Goal: Find specific page/section: Find specific page/section

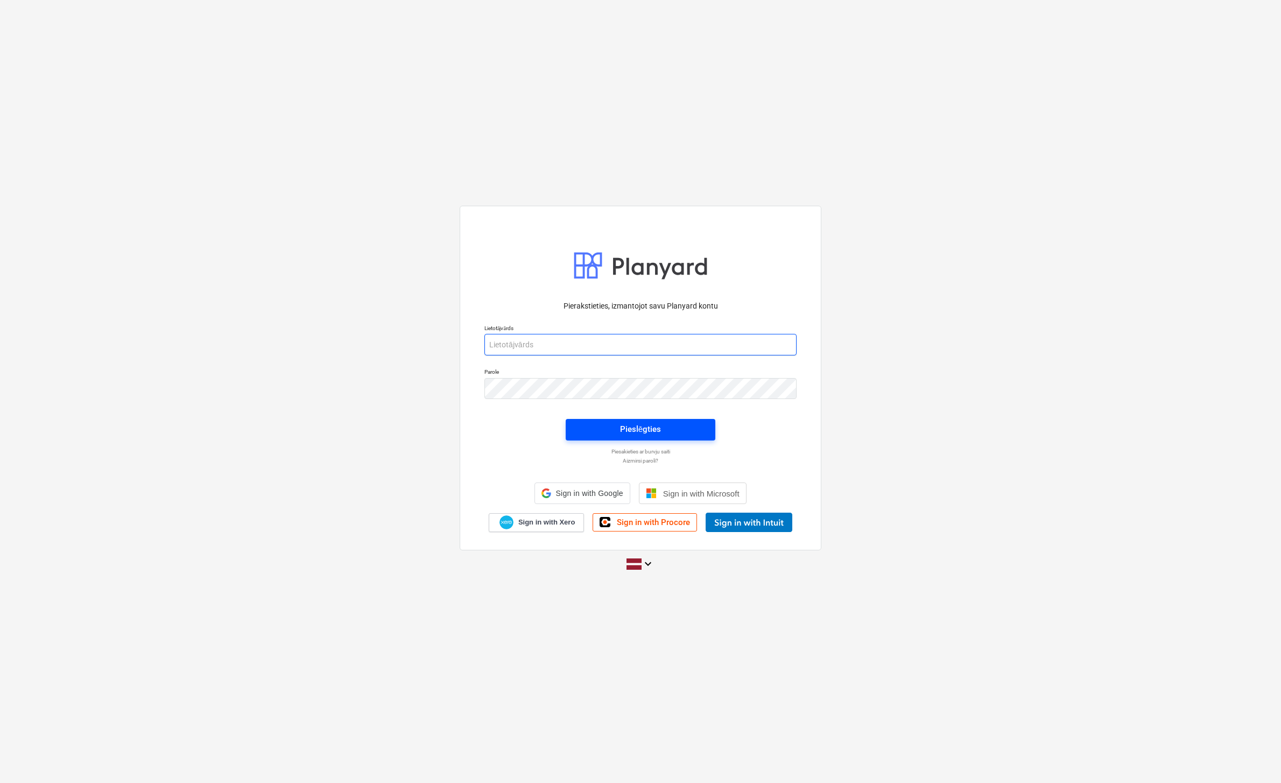
type input "[PERSON_NAME][EMAIL_ADDRESS][PERSON_NAME][DOMAIN_NAME]"
click at [644, 433] on div "Pieslēgties" at bounding box center [640, 429] width 41 height 14
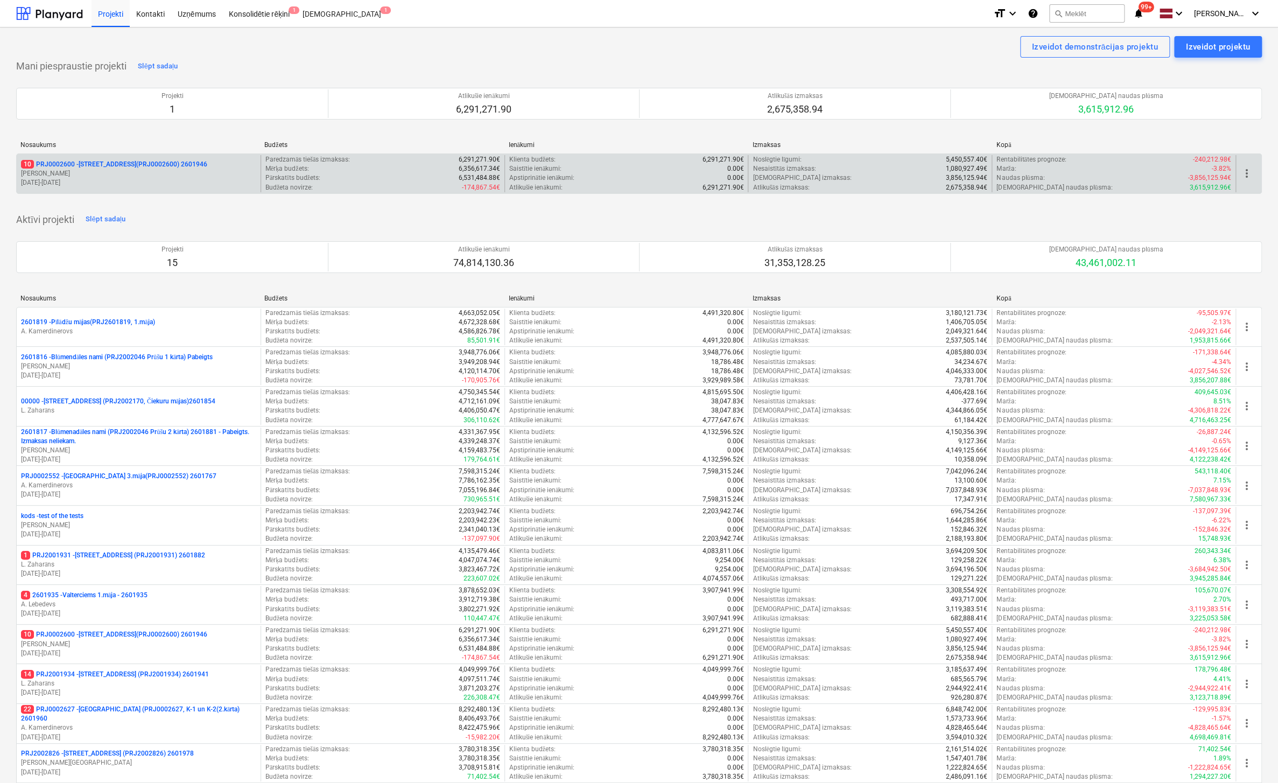
click at [118, 161] on p "10 PRJ0002600 - [STREET_ADDRESS](PRJ0002600) 2601946" at bounding box center [114, 164] width 186 height 9
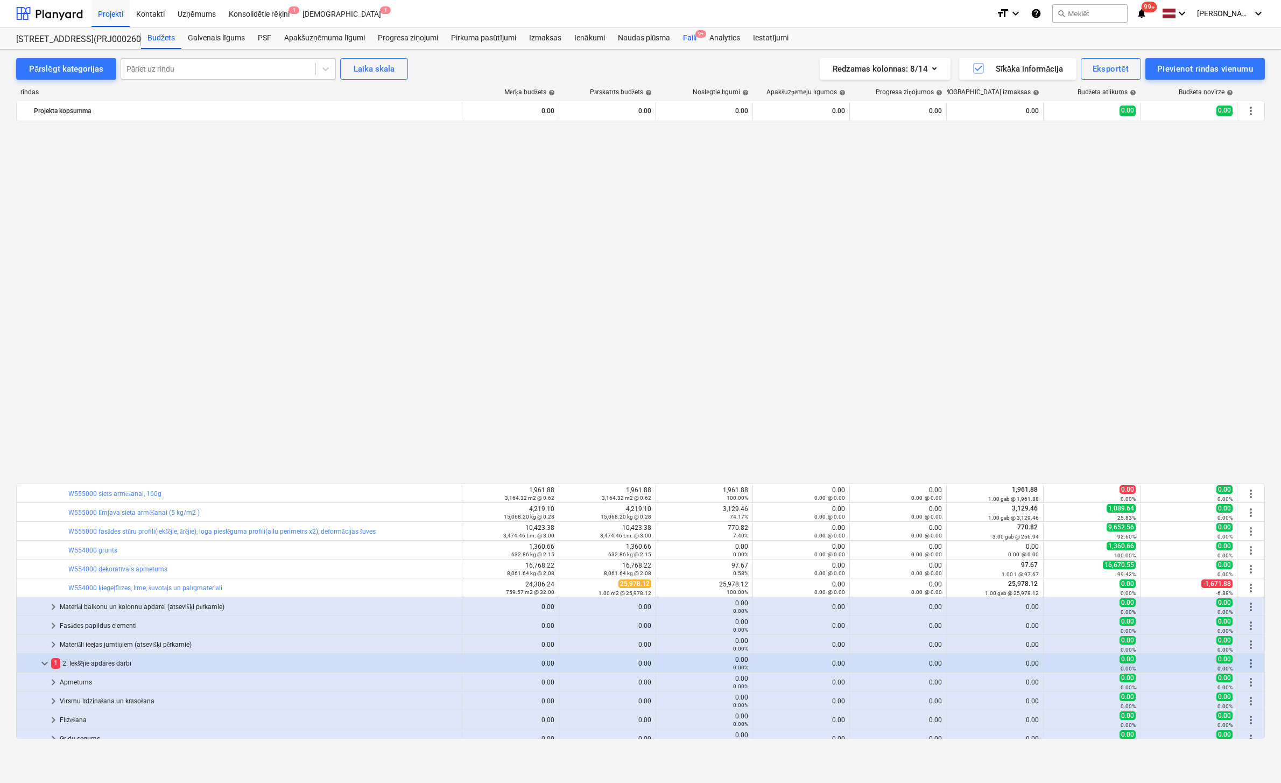
click at [693, 36] on div "Faili 9+" at bounding box center [690, 38] width 26 height 22
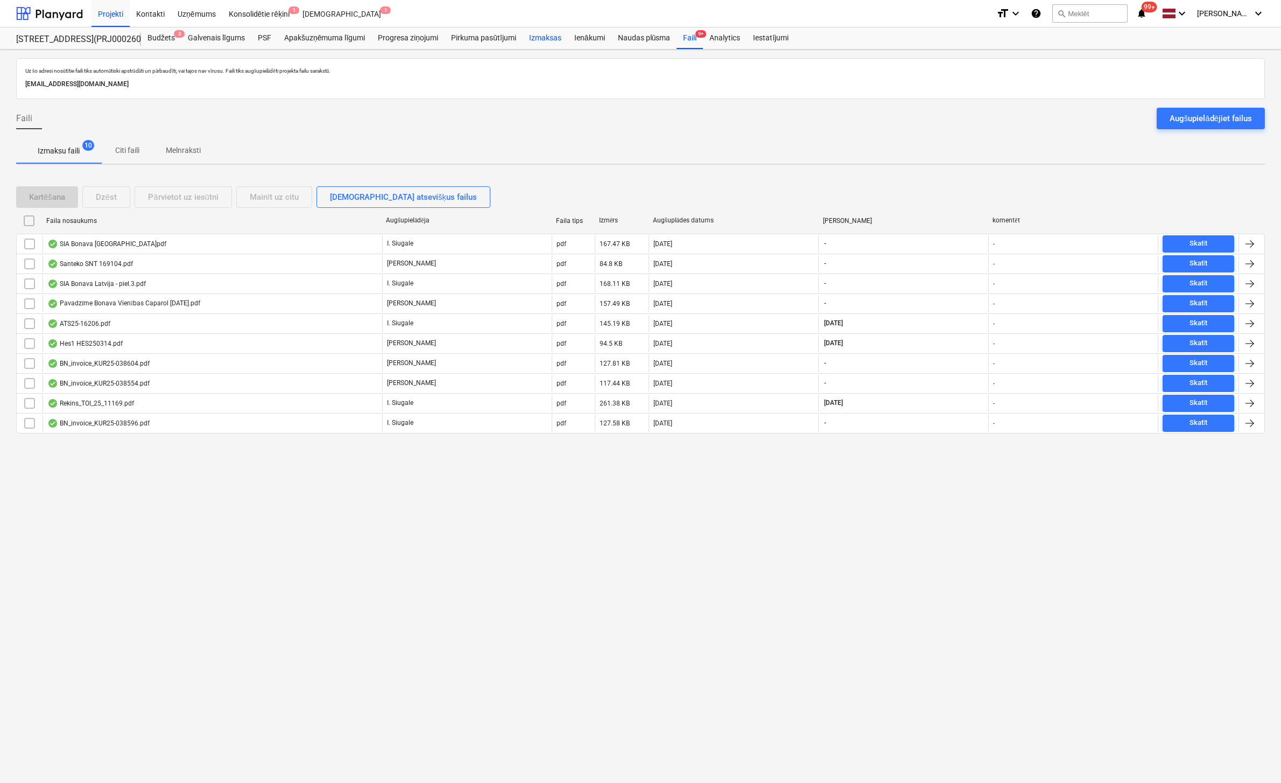
click at [547, 36] on div "Izmaksas" at bounding box center [545, 38] width 45 height 22
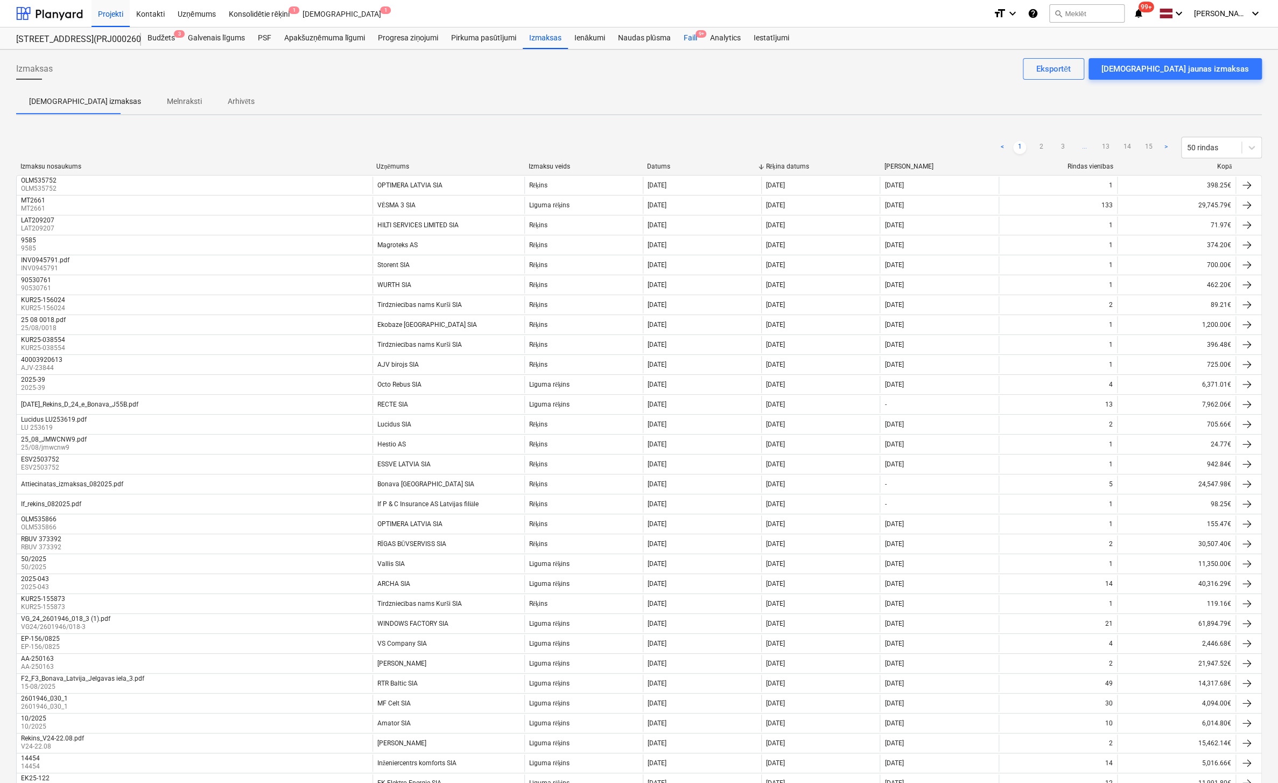
click at [691, 37] on div "Faili 9+" at bounding box center [690, 38] width 26 height 22
